Goal: Transaction & Acquisition: Purchase product/service

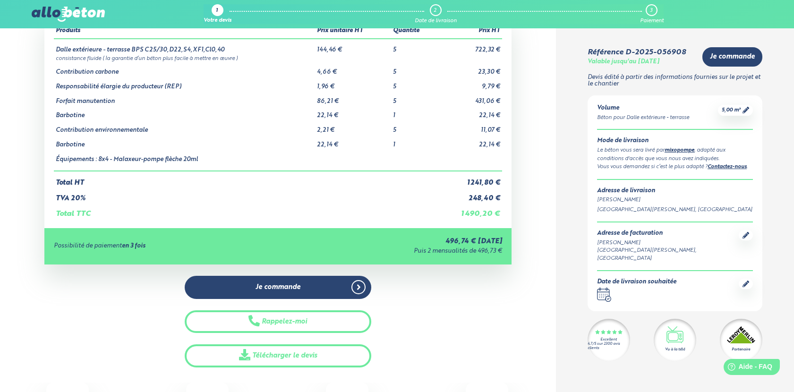
scroll to position [86, 0]
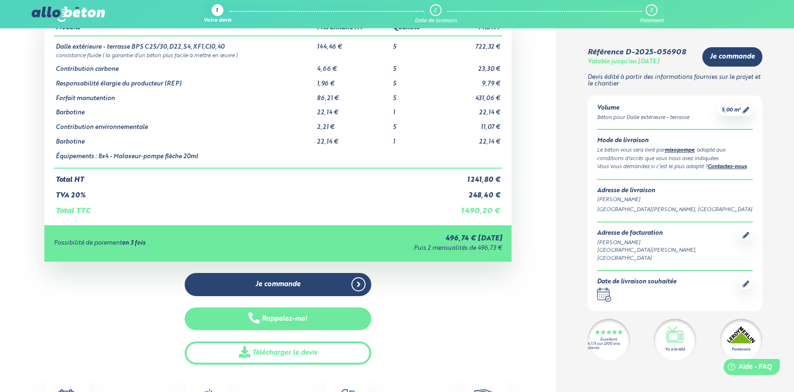
click at [339, 318] on button "Rappelez-moi" at bounding box center [278, 319] width 187 height 23
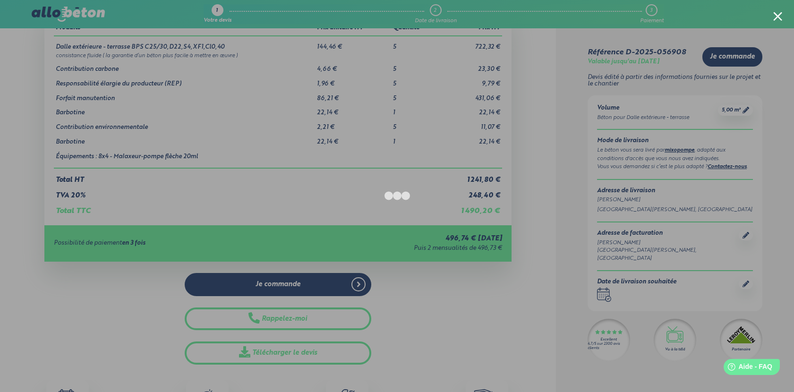
click at [108, 315] on div at bounding box center [397, 196] width 794 height 392
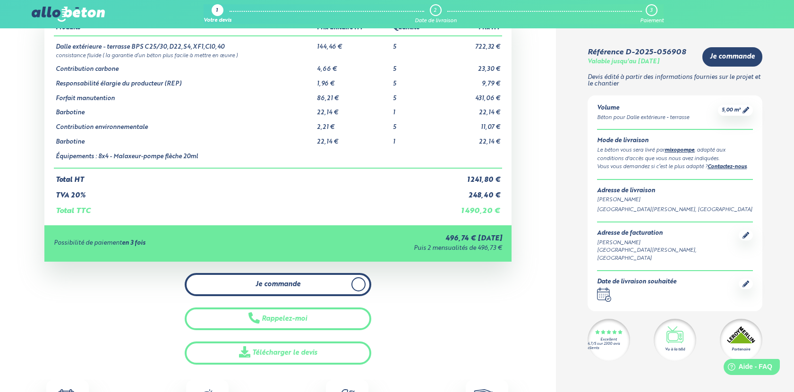
click at [325, 285] on link "Je commande" at bounding box center [278, 284] width 187 height 23
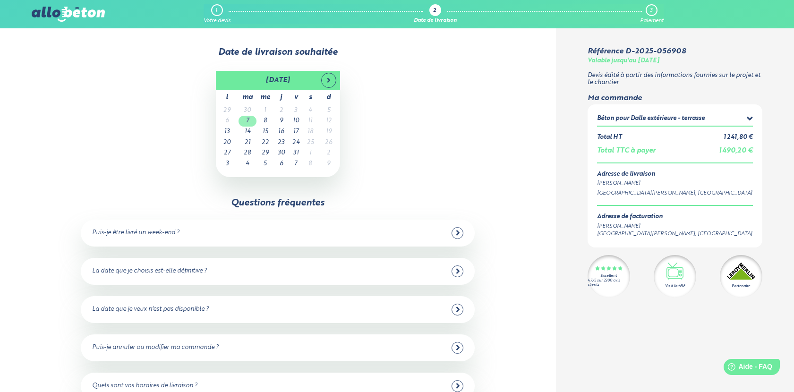
click at [249, 120] on td "7" at bounding box center [248, 121] width 18 height 11
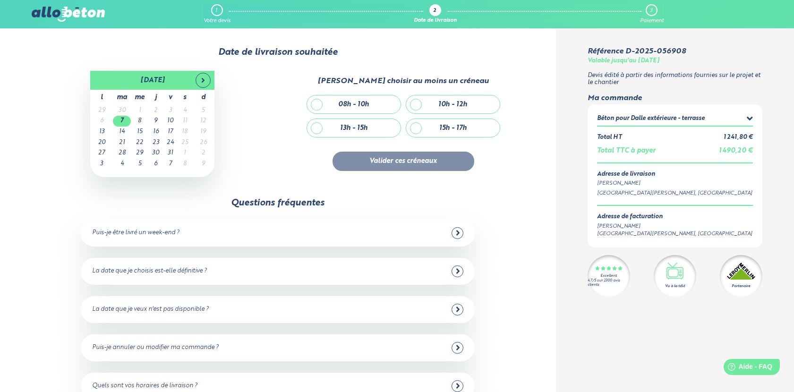
click at [327, 106] on div "08h - 10h" at bounding box center [354, 104] width 94 height 18
checkbox input "true"
click at [409, 165] on button "Valider ces créneaux" at bounding box center [404, 161] width 142 height 19
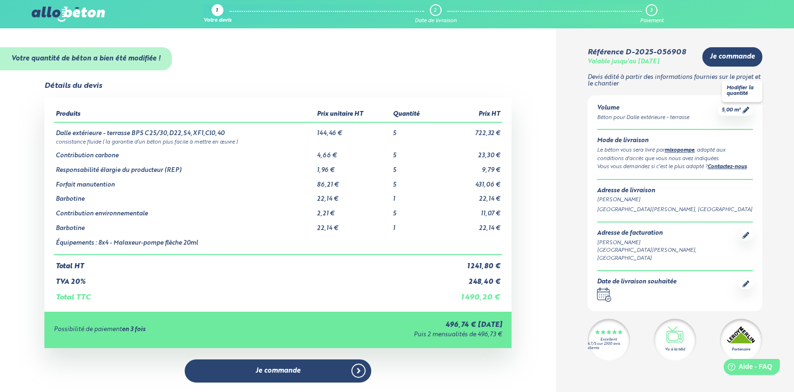
click at [725, 111] on span "5,00 m³" at bounding box center [731, 110] width 19 height 7
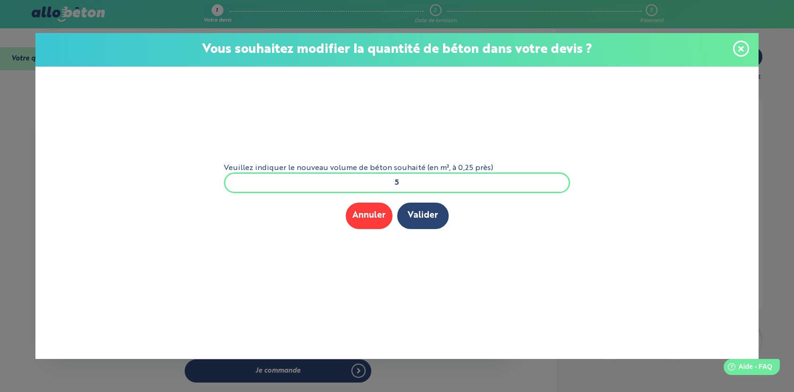
drag, startPoint x: 402, startPoint y: 183, endPoint x: 378, endPoint y: 183, distance: 24.1
click at [379, 183] on input "5" at bounding box center [397, 183] width 347 height 21
type input "6"
click at [422, 211] on button "Valider" at bounding box center [423, 216] width 52 height 26
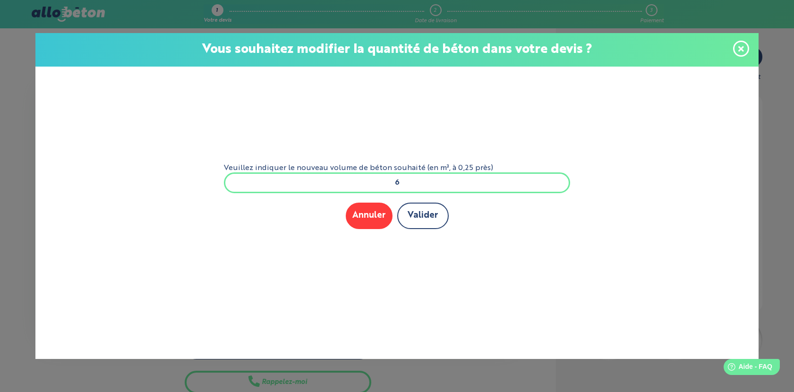
click at [425, 215] on button "Valider" at bounding box center [423, 216] width 52 height 26
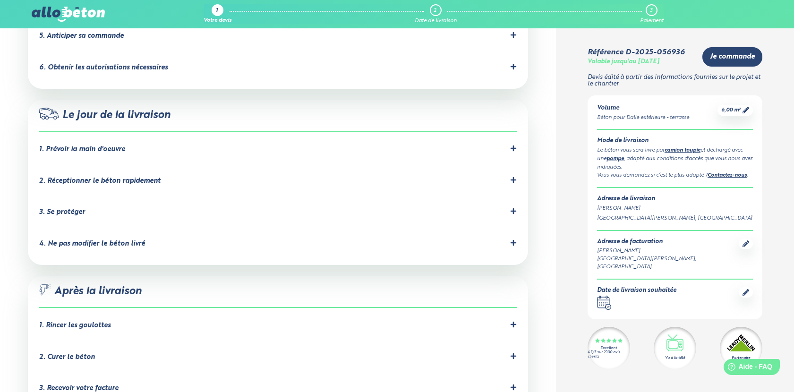
scroll to position [798, 0]
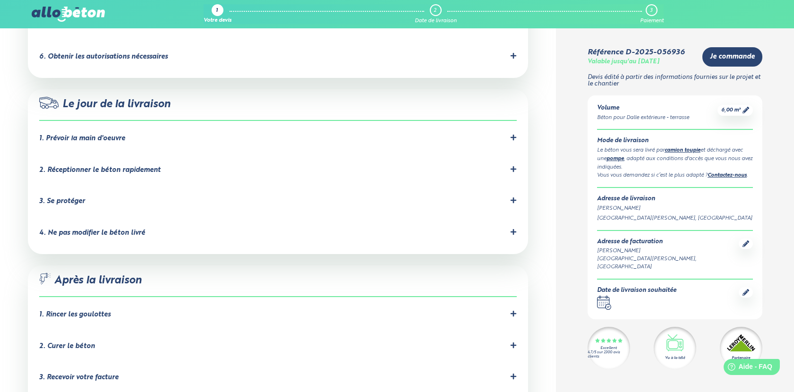
click at [76, 311] on div "1. Rincer les goulottes" at bounding box center [74, 315] width 71 height 8
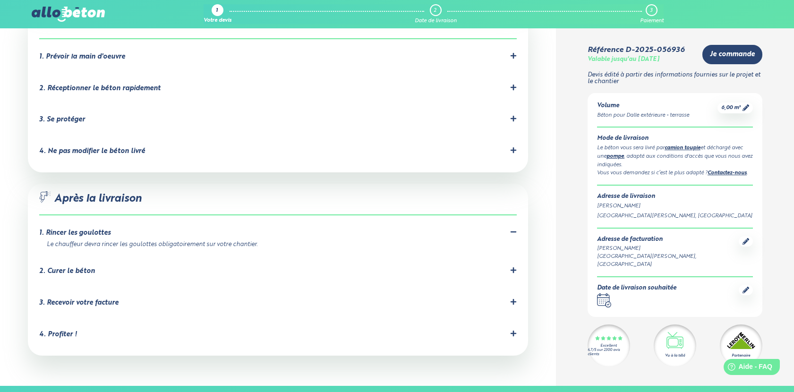
scroll to position [884, 0]
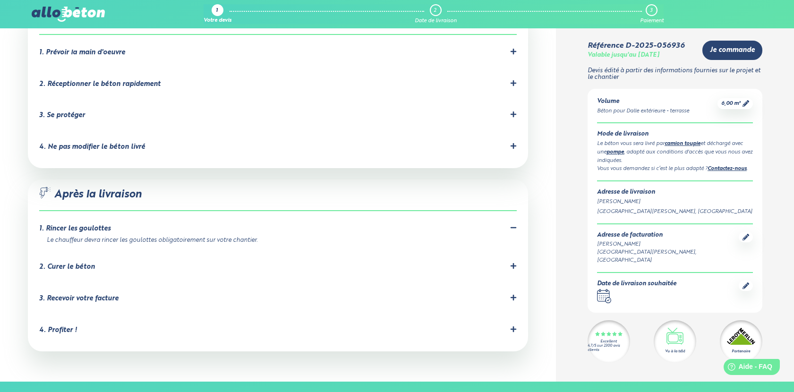
click at [74, 263] on div "2. Curer le béton" at bounding box center [67, 267] width 56 height 8
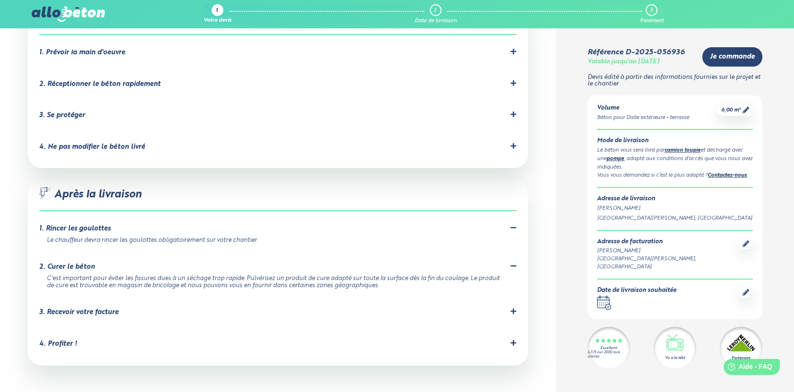
click at [94, 309] on div "3. Recevoir votre facture" at bounding box center [78, 313] width 79 height 8
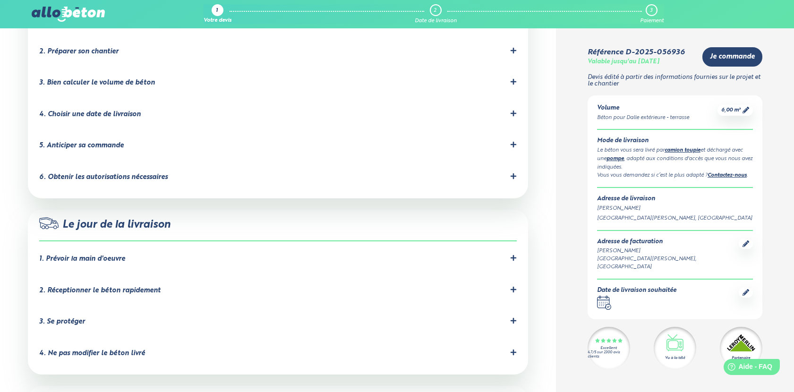
scroll to position [670, 0]
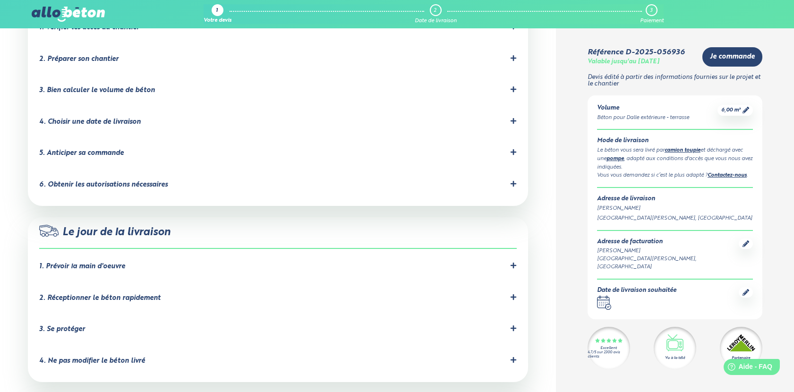
click at [103, 171] on li "6. Obtenir les autorisations nécessaires Demandez à la mairie une dérogation s'…" at bounding box center [278, 187] width 478 height 32
click at [100, 181] on div "6. Obtenir les autorisations nécessaires" at bounding box center [103, 185] width 129 height 8
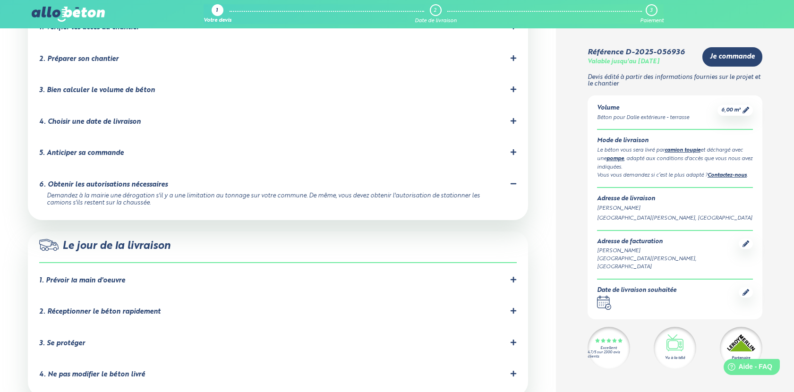
click at [94, 149] on div "5. Anticiper sa commande" at bounding box center [278, 153] width 478 height 9
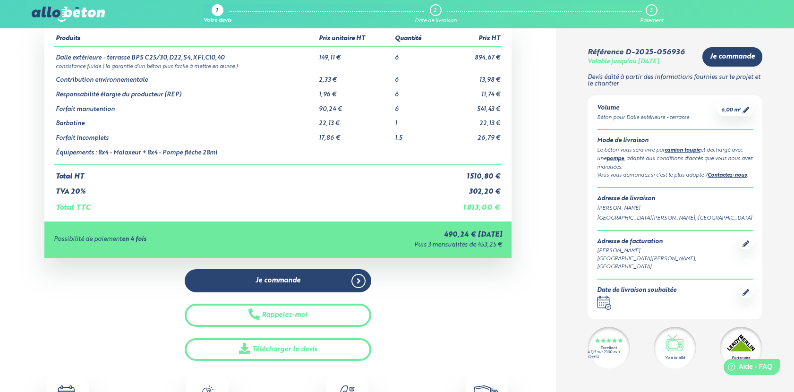
scroll to position [74, 0]
